Goal: Task Accomplishment & Management: Use online tool/utility

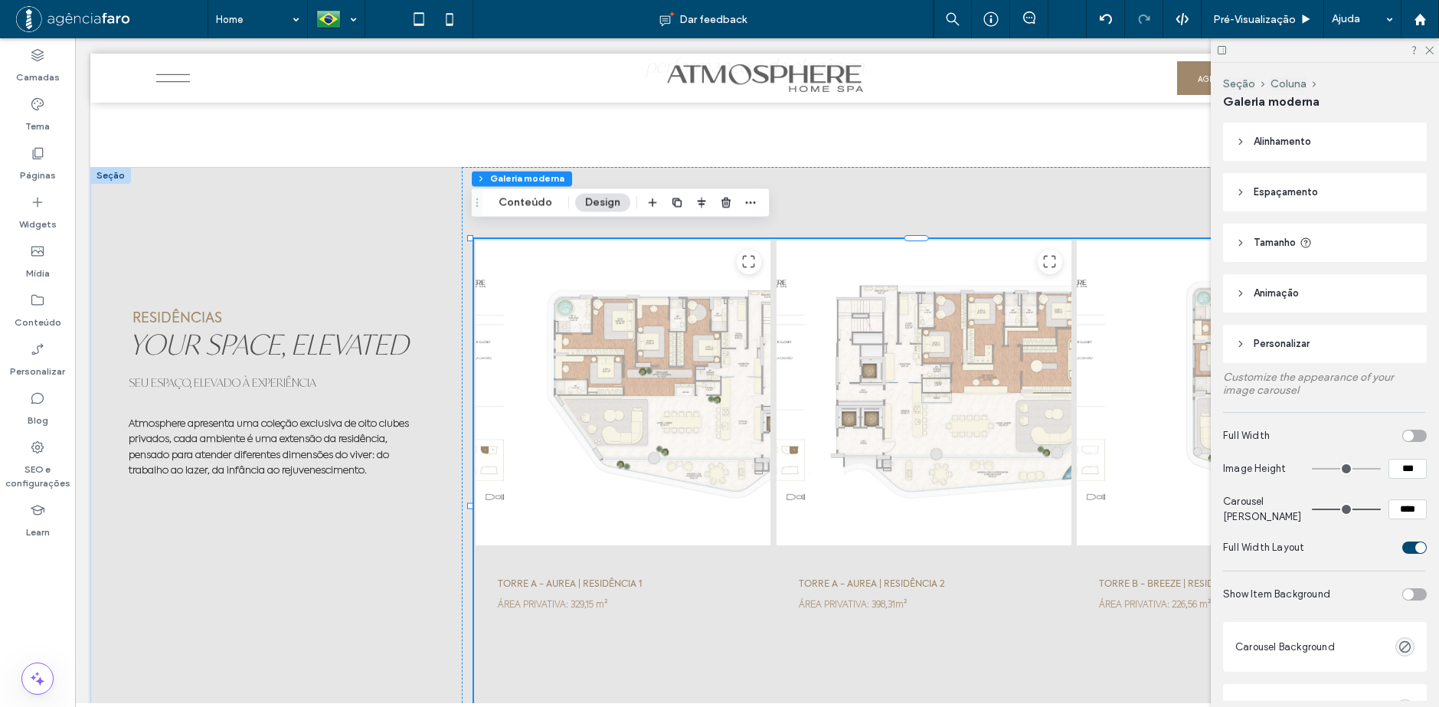
scroll to position [4825, 0]
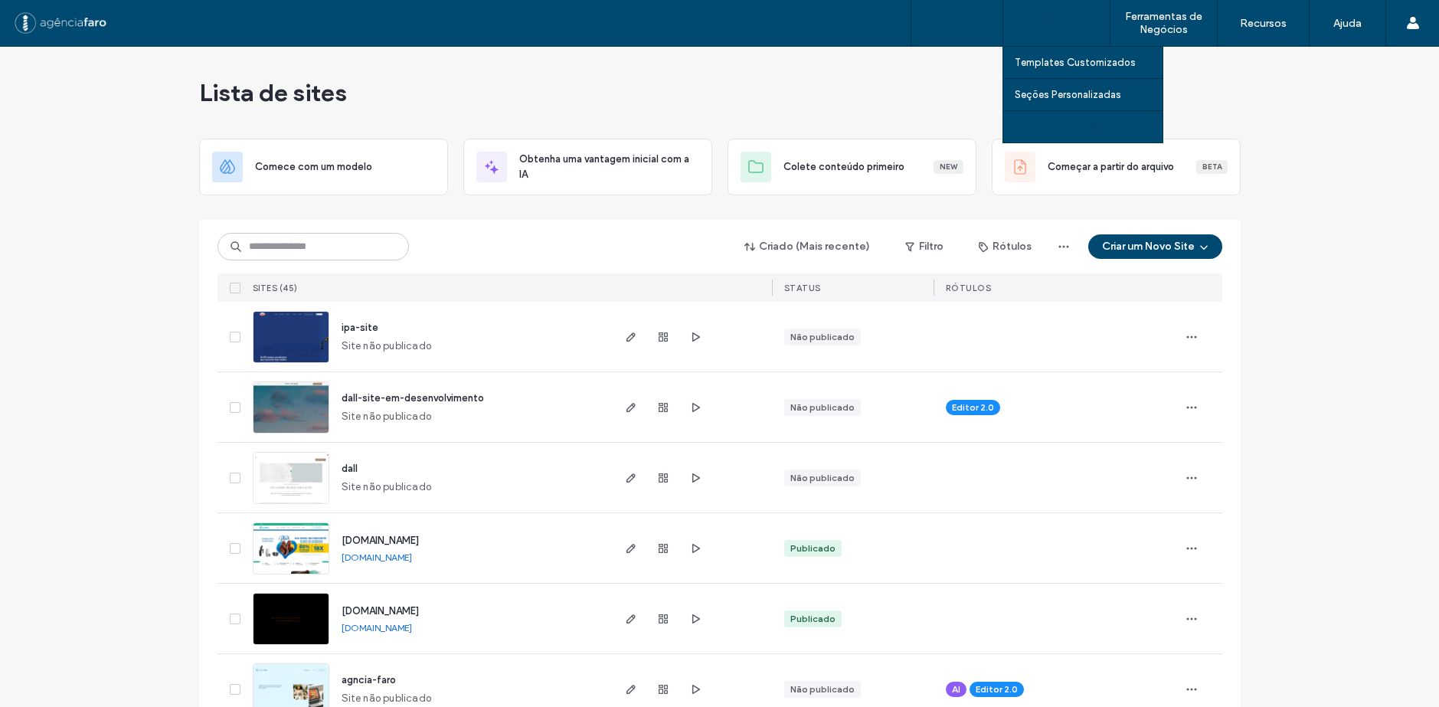
click at [1035, 120] on link "Construtor de Widgets" at bounding box center [1089, 126] width 148 height 31
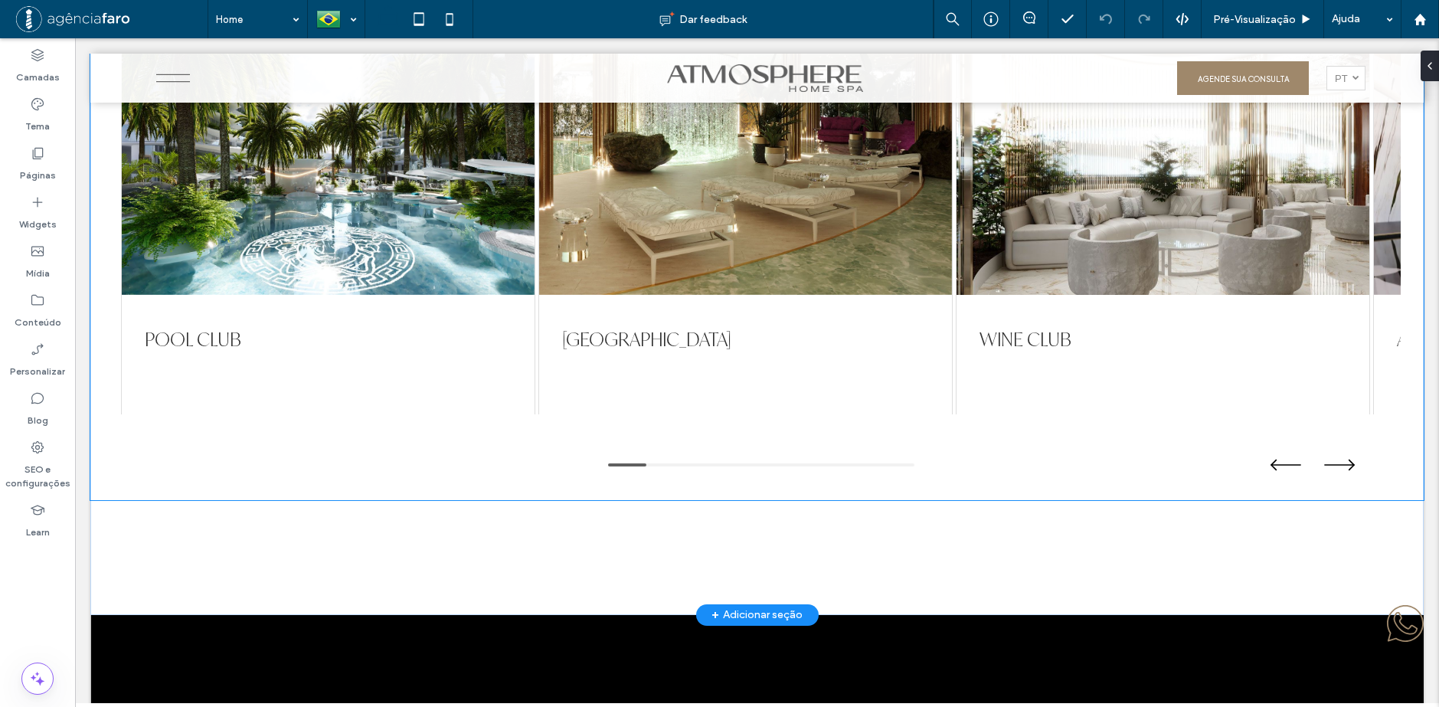
scroll to position [3523, 0]
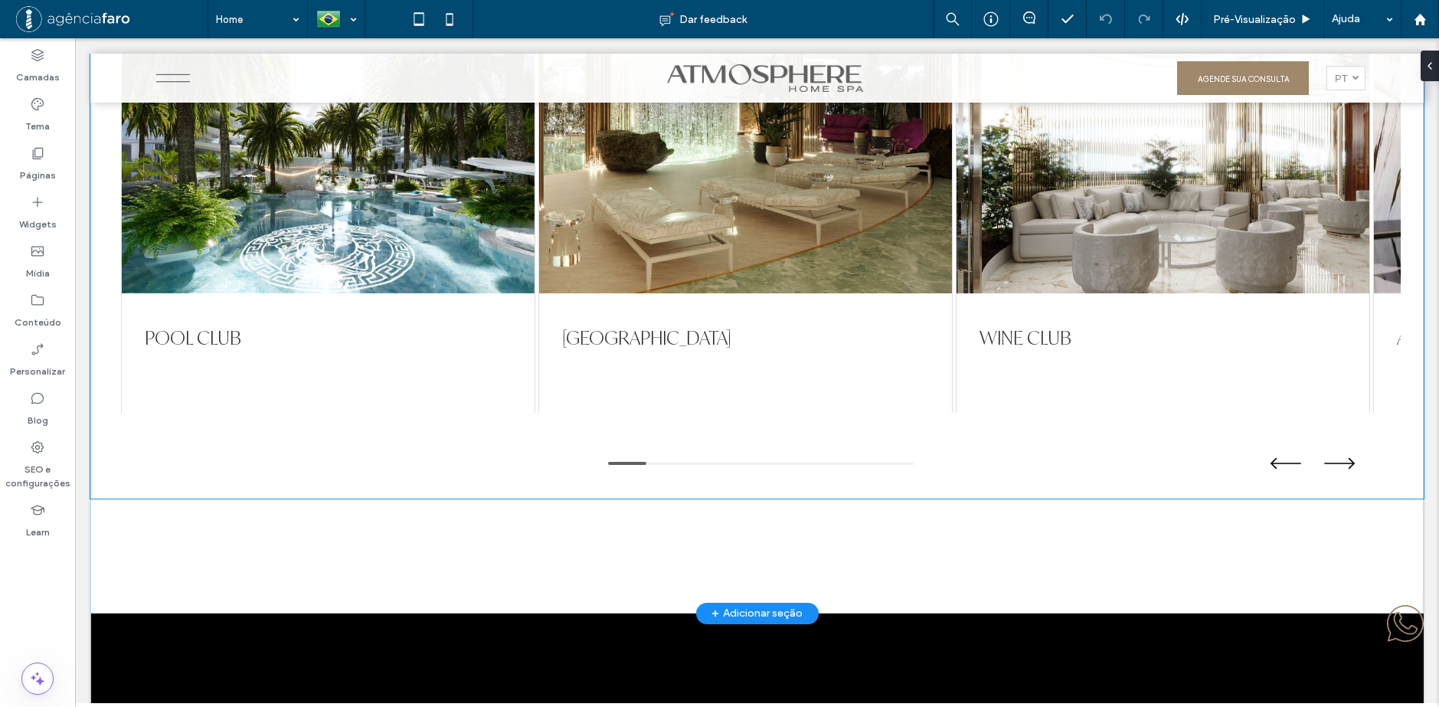
click at [787, 211] on div at bounding box center [745, 140] width 413 height 306
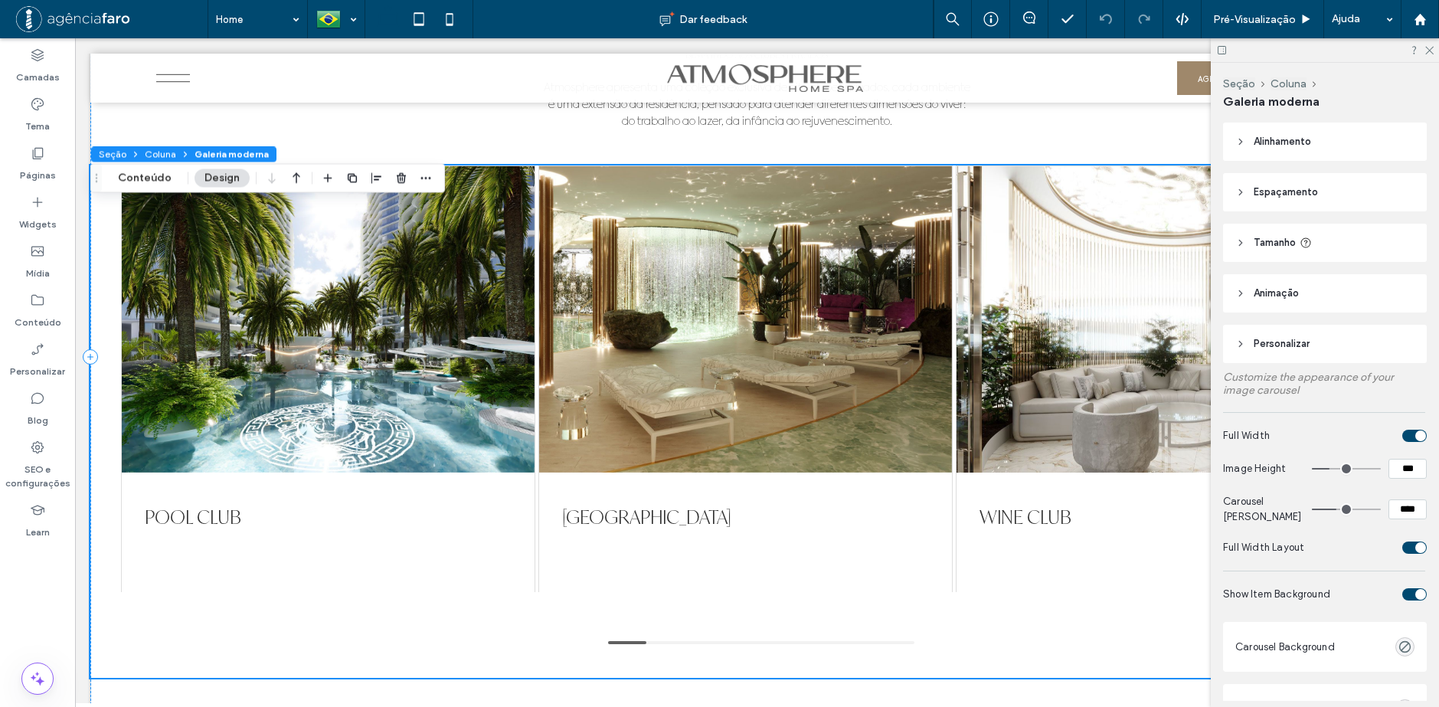
scroll to position [3293, 0]
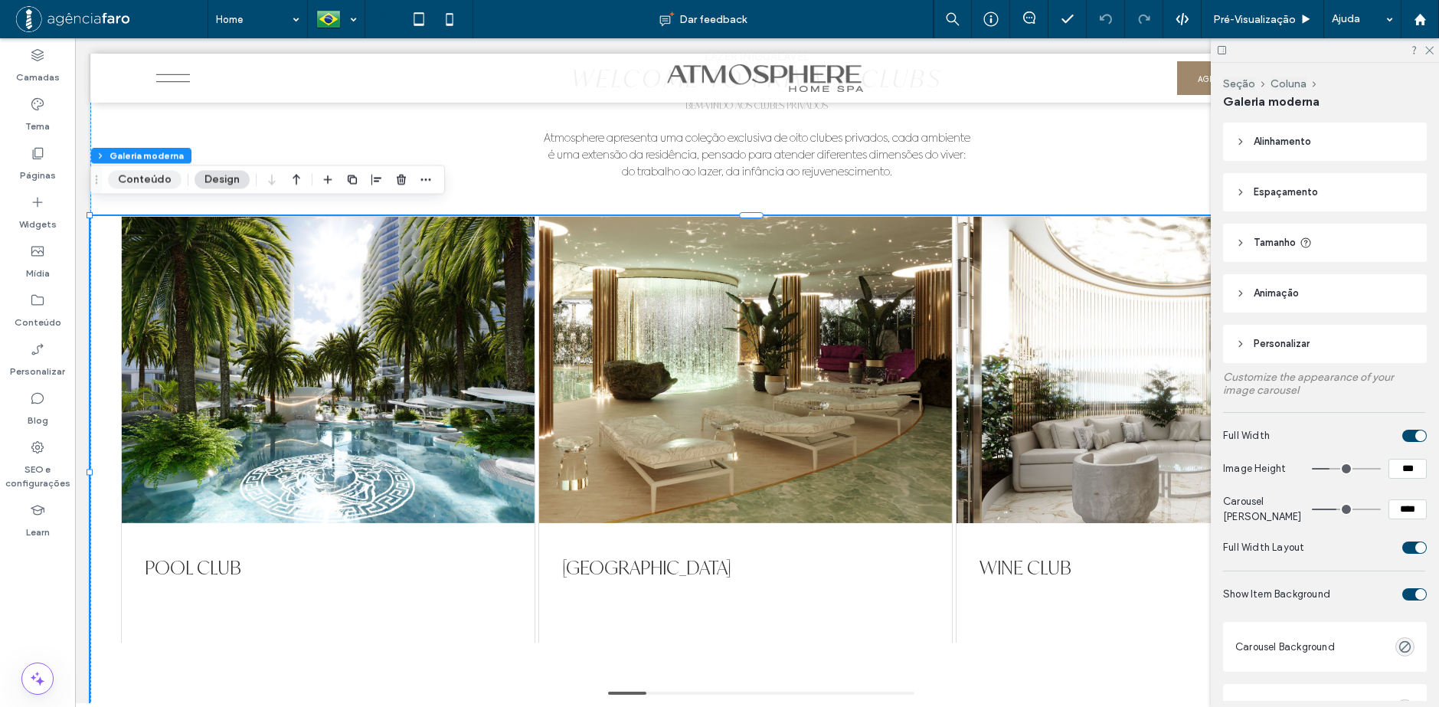
drag, startPoint x: 138, startPoint y: 179, endPoint x: 156, endPoint y: 184, distance: 18.9
click at [138, 178] on button "Conteúdo" at bounding box center [145, 179] width 74 height 18
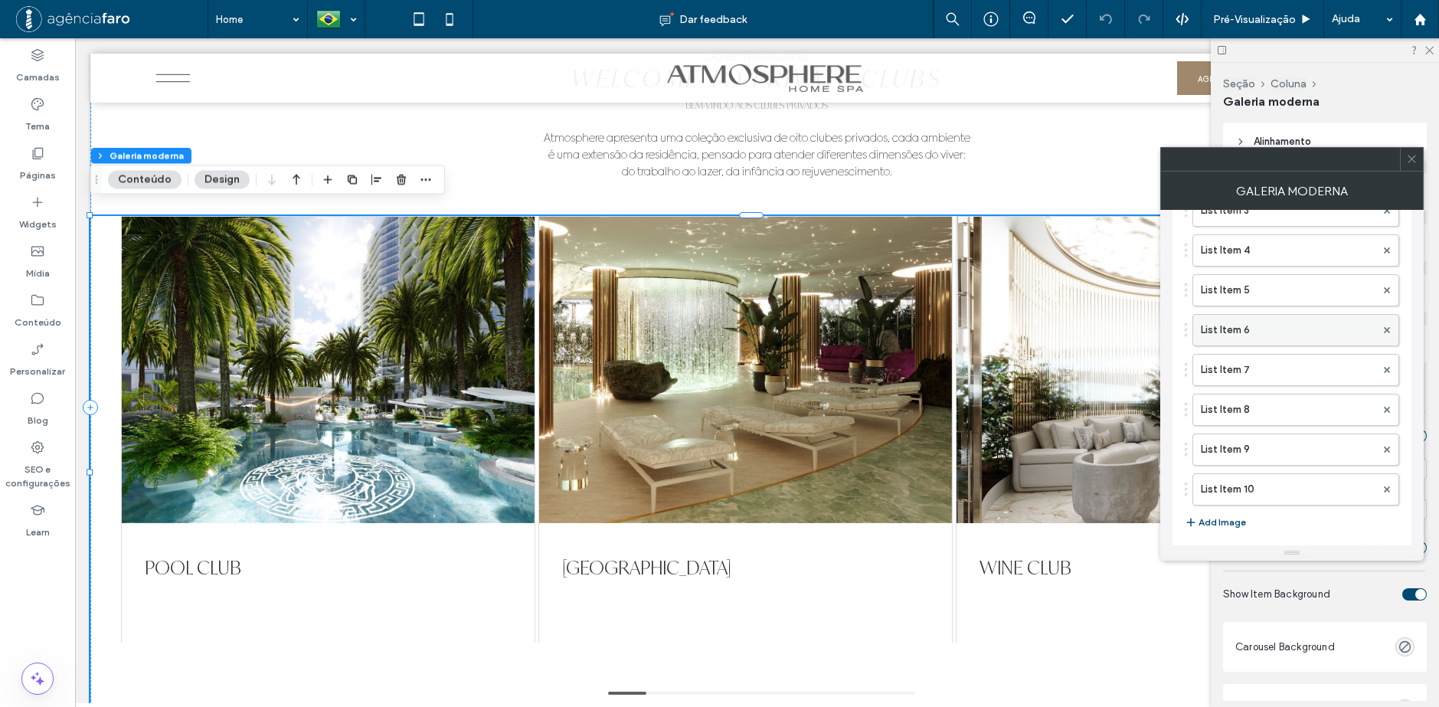
scroll to position [214, 0]
click at [1416, 160] on icon at bounding box center [1411, 158] width 11 height 11
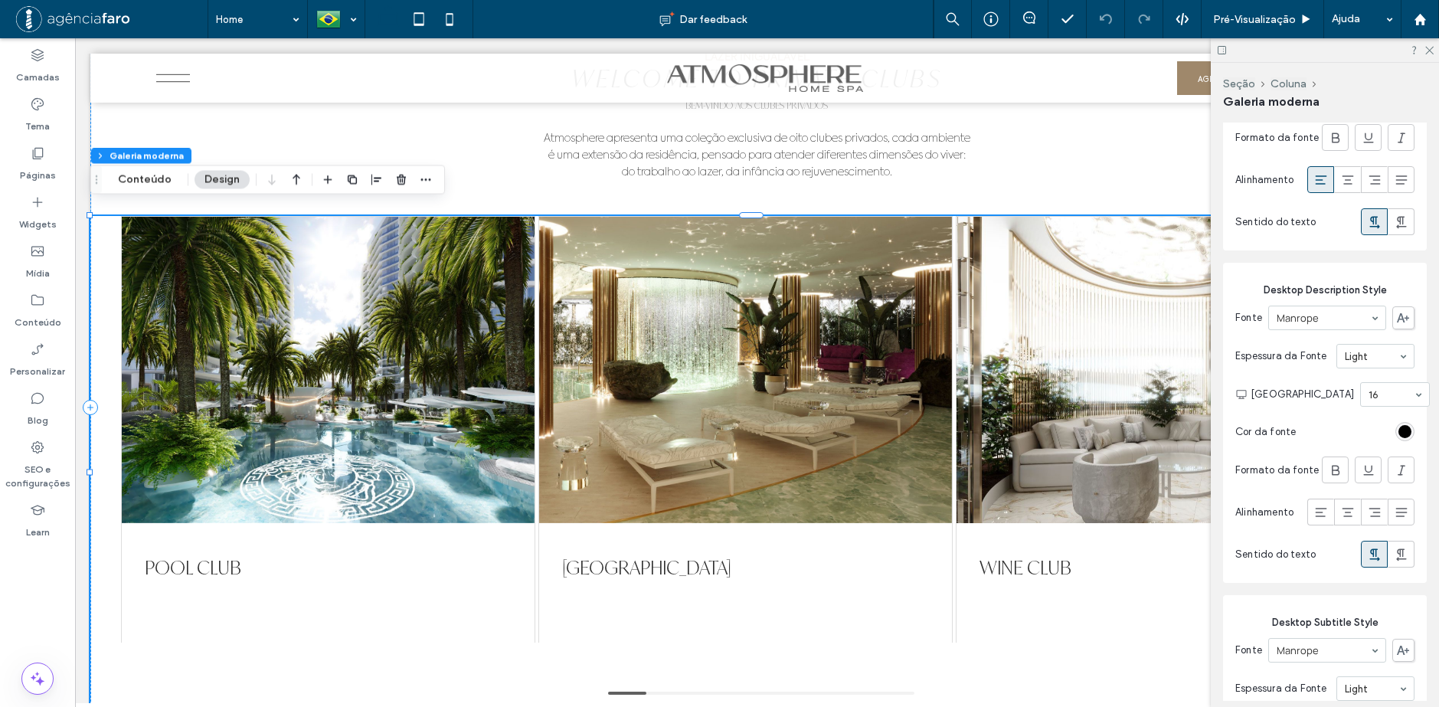
scroll to position [1455, 0]
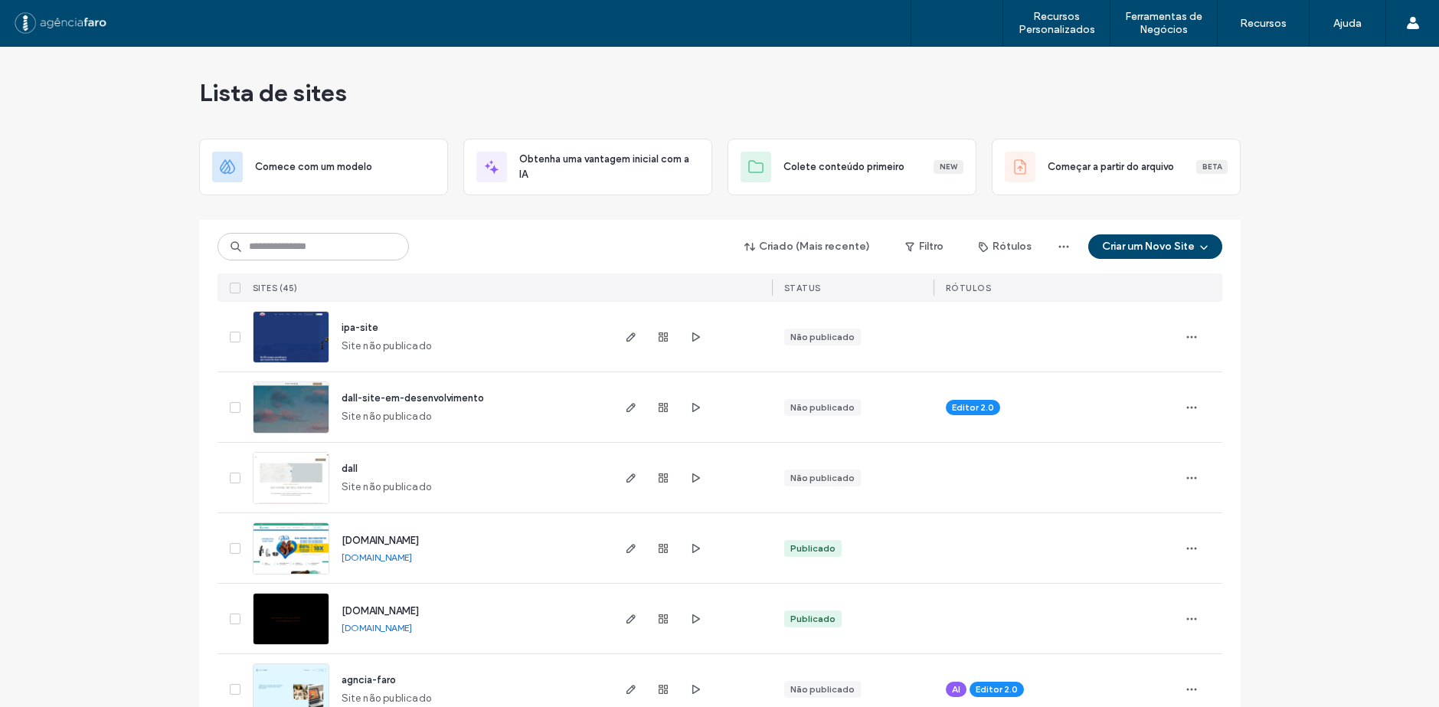
drag, startPoint x: 1056, startPoint y: 118, endPoint x: 963, endPoint y: 84, distance: 99.3
click at [1057, 117] on link "Construtor de Widgets" at bounding box center [1089, 126] width 148 height 31
